Goal: Task Accomplishment & Management: Manage account settings

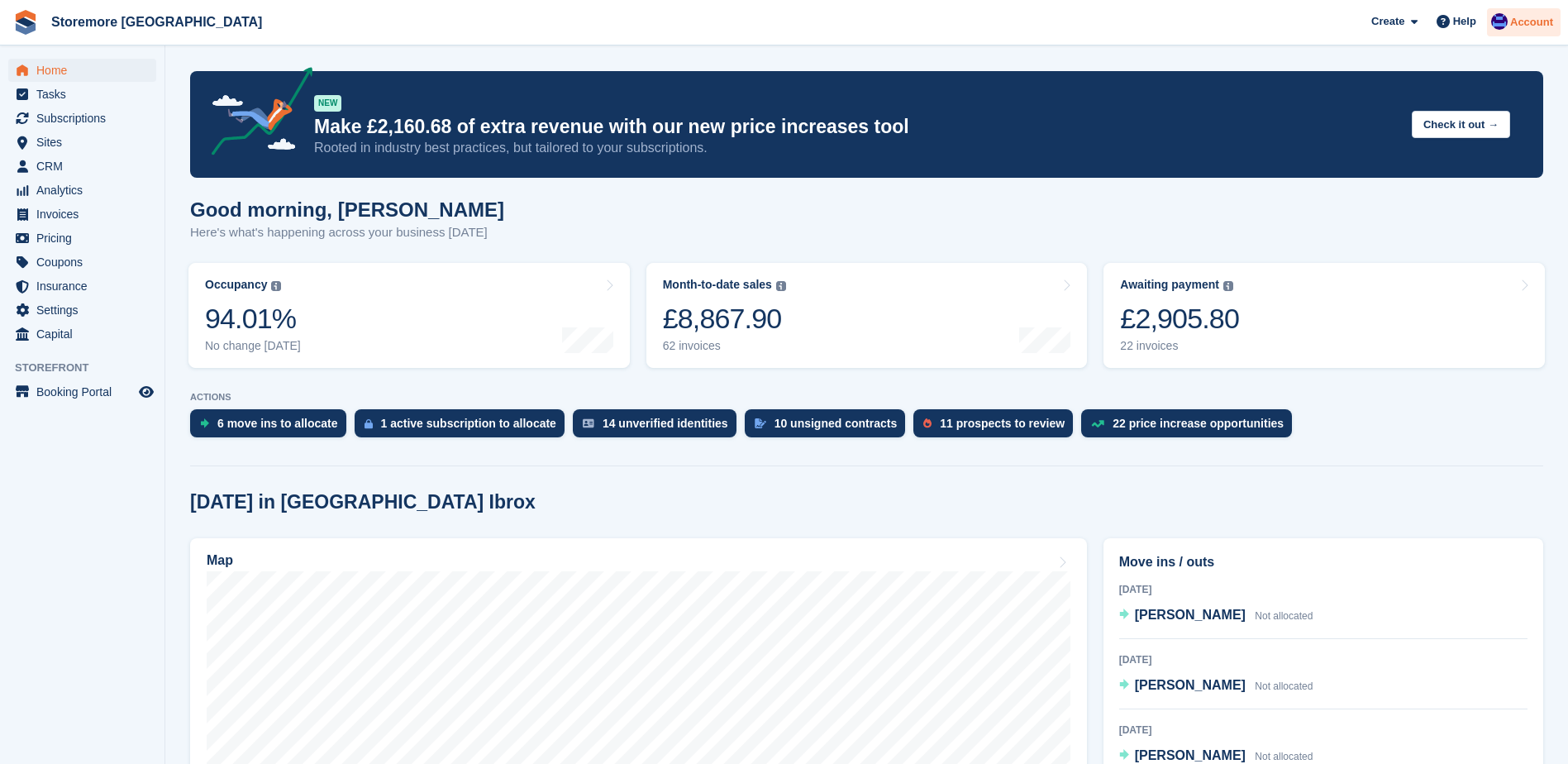
click at [1527, 15] on span "Account" at bounding box center [1532, 23] width 43 height 16
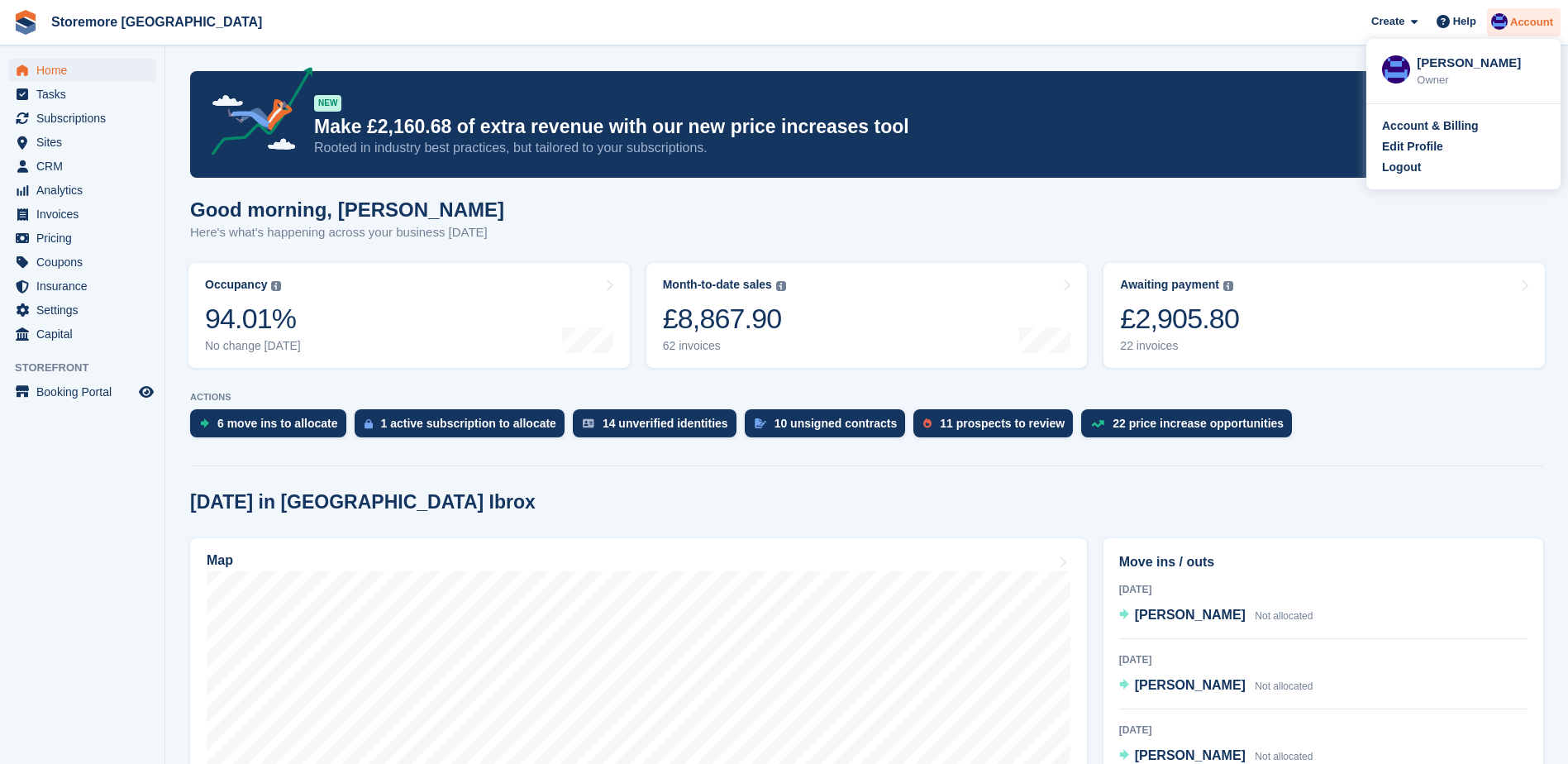
click at [1554, 26] on div "Account" at bounding box center [1524, 23] width 74 height 29
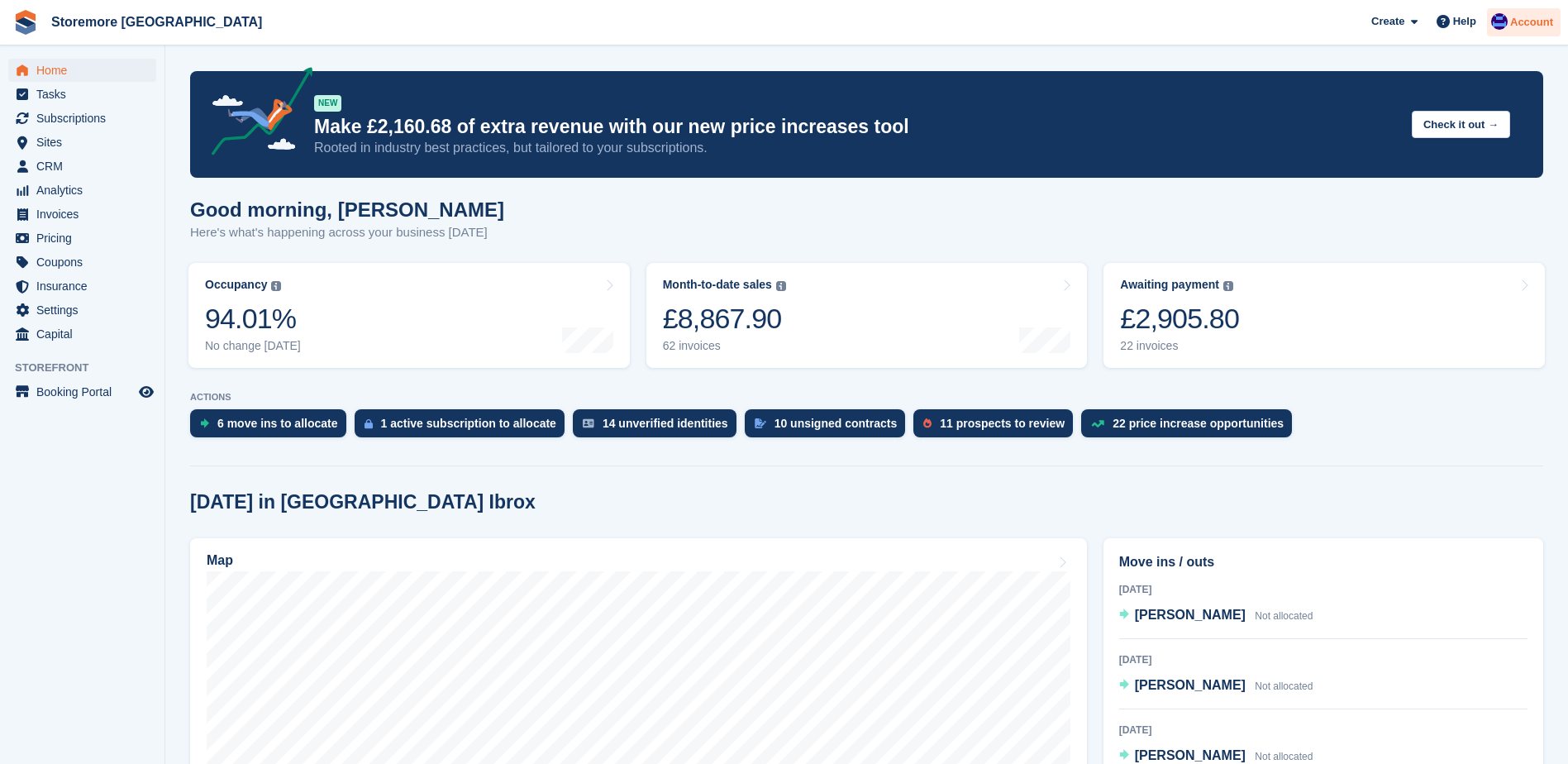
click at [1526, 32] on div "Account" at bounding box center [1524, 23] width 74 height 29
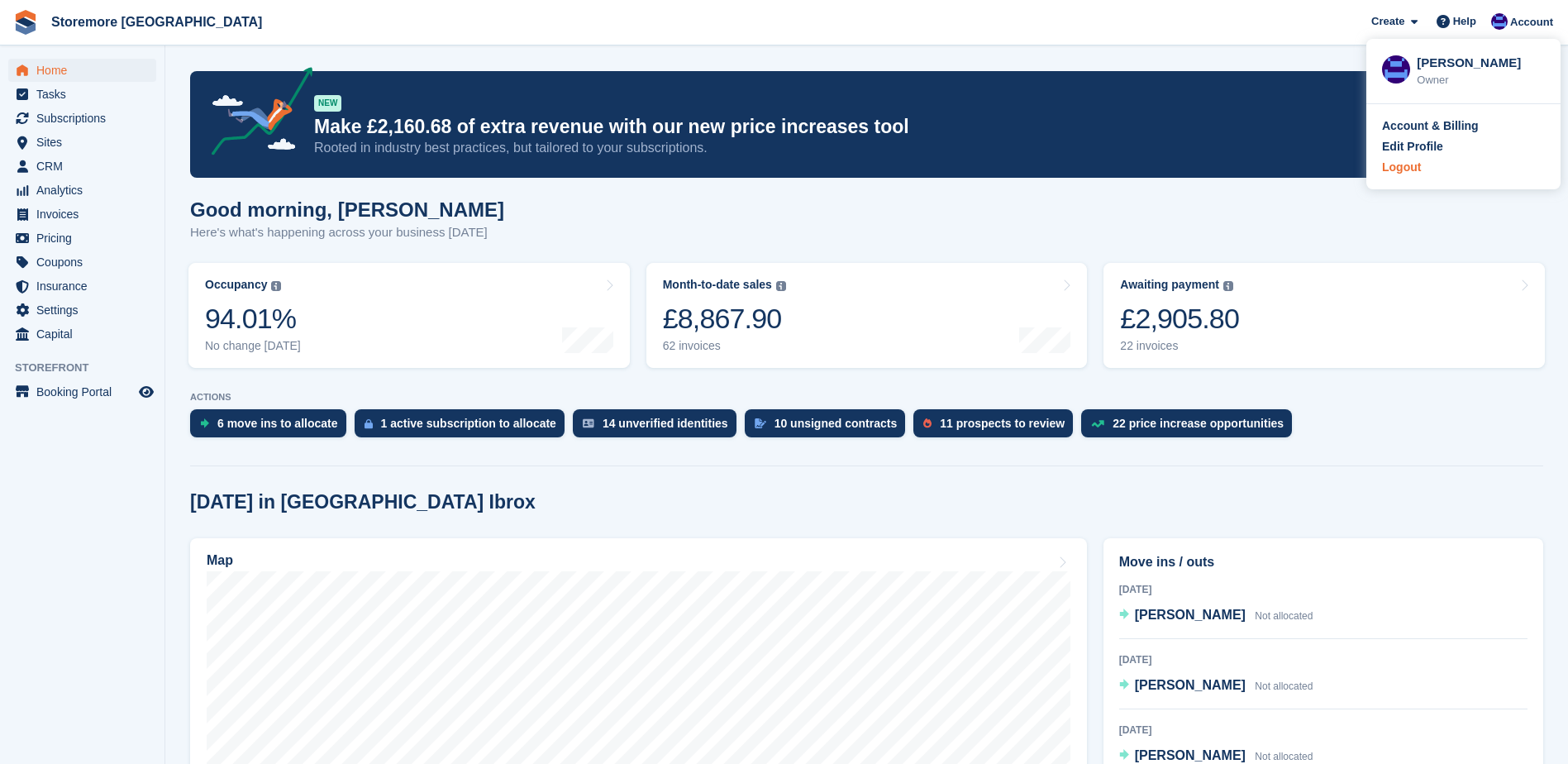
click at [1407, 173] on div "Logout" at bounding box center [1401, 167] width 39 height 17
